Goal: Find specific fact: Find specific fact

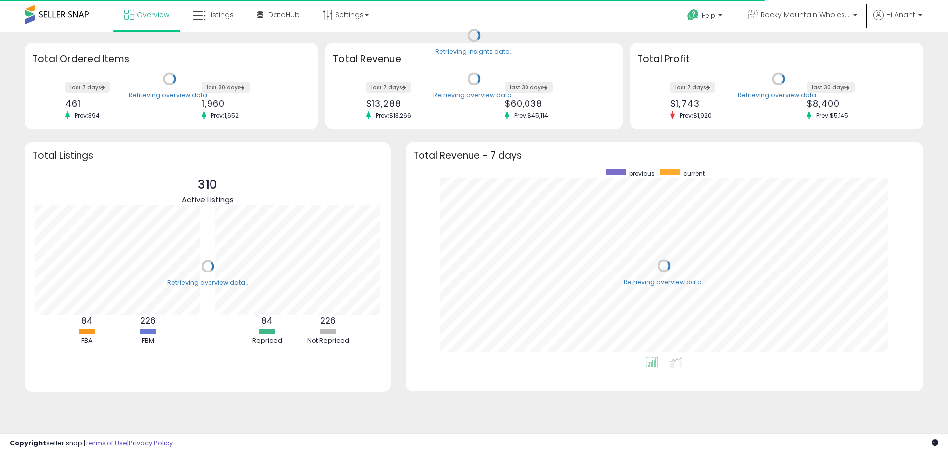
scroll to position [188, 498]
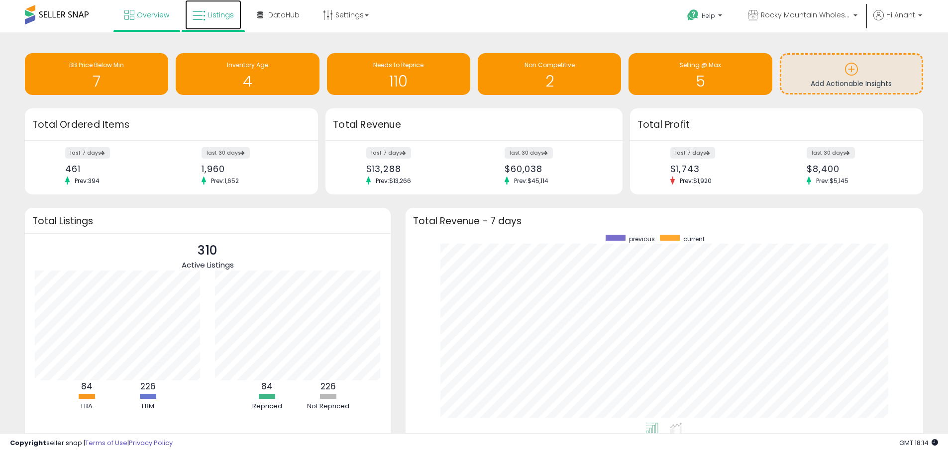
click at [225, 14] on span "Listings" at bounding box center [221, 15] width 26 height 10
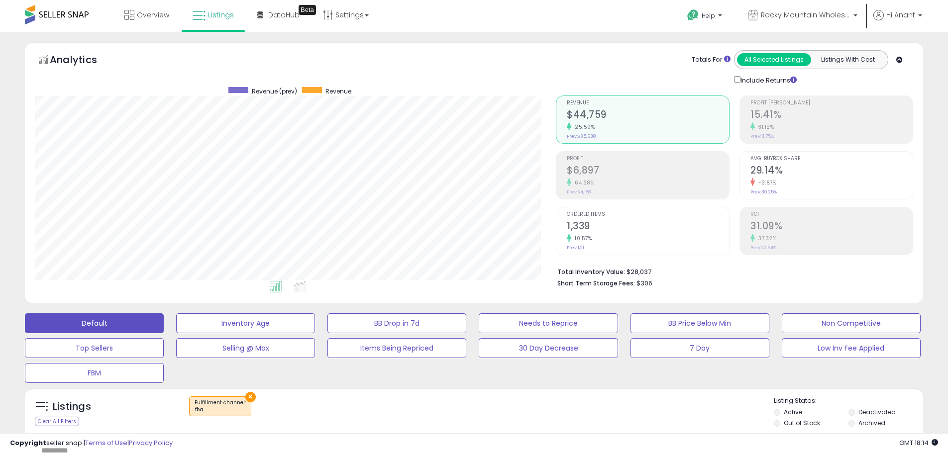
scroll to position [204, 521]
drag, startPoint x: 651, startPoint y: 273, endPoint x: 625, endPoint y: 272, distance: 26.9
click at [625, 272] on li "Total Inventory Value: $28,037" at bounding box center [731, 271] width 348 height 12
copy li "$28,037"
